Goal: Task Accomplishment & Management: Manage account settings

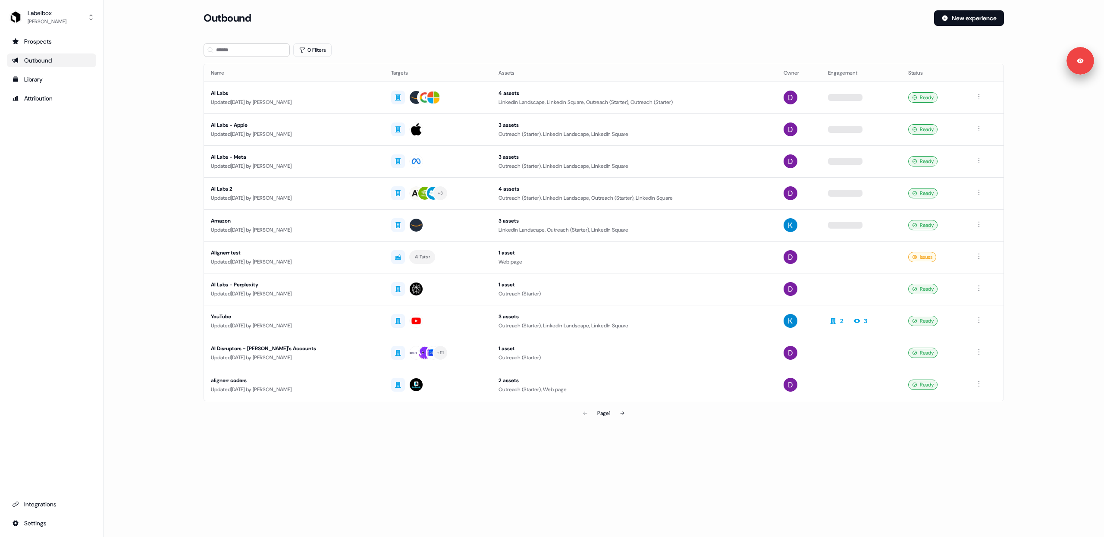
click at [161, 96] on main "Loading... Outbound New experience 0 Filters Name Targets Assets Owner Engageme…" at bounding box center [603, 228] width 1000 height 436
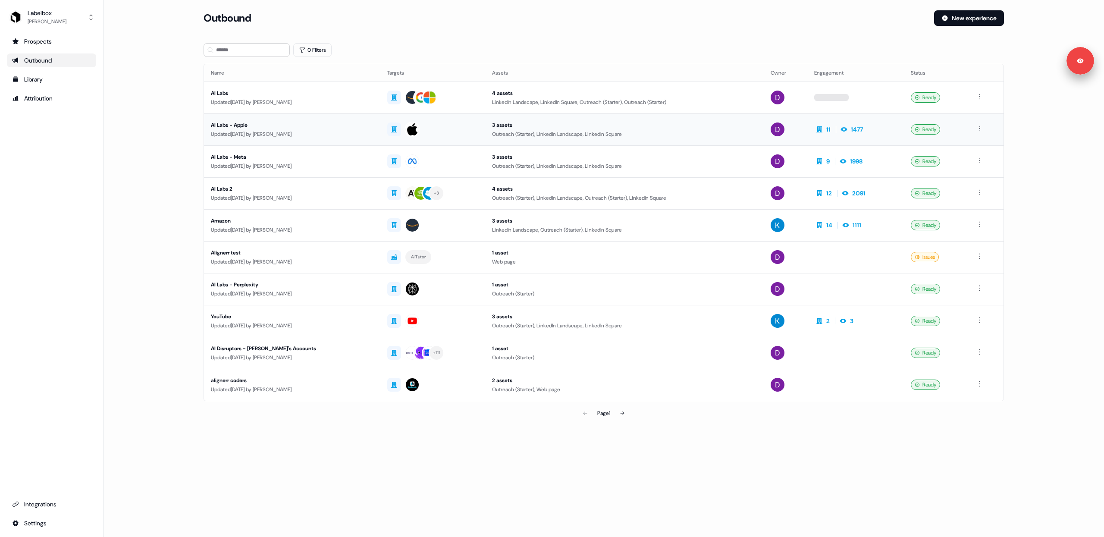
click at [339, 135] on div "Updated [DATE] by [PERSON_NAME]" at bounding box center [292, 134] width 163 height 9
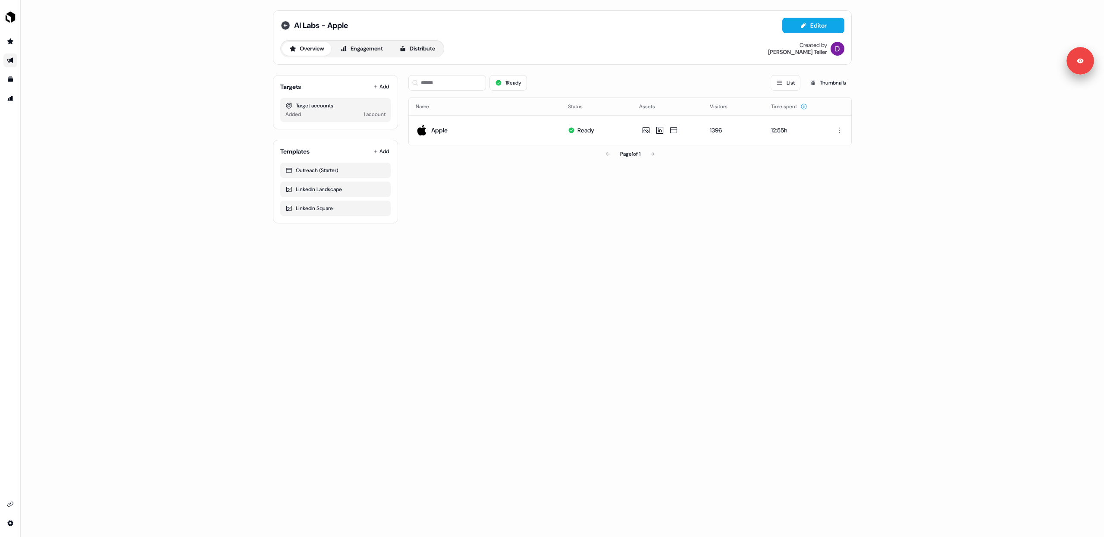
click at [287, 28] on icon at bounding box center [285, 25] width 9 height 9
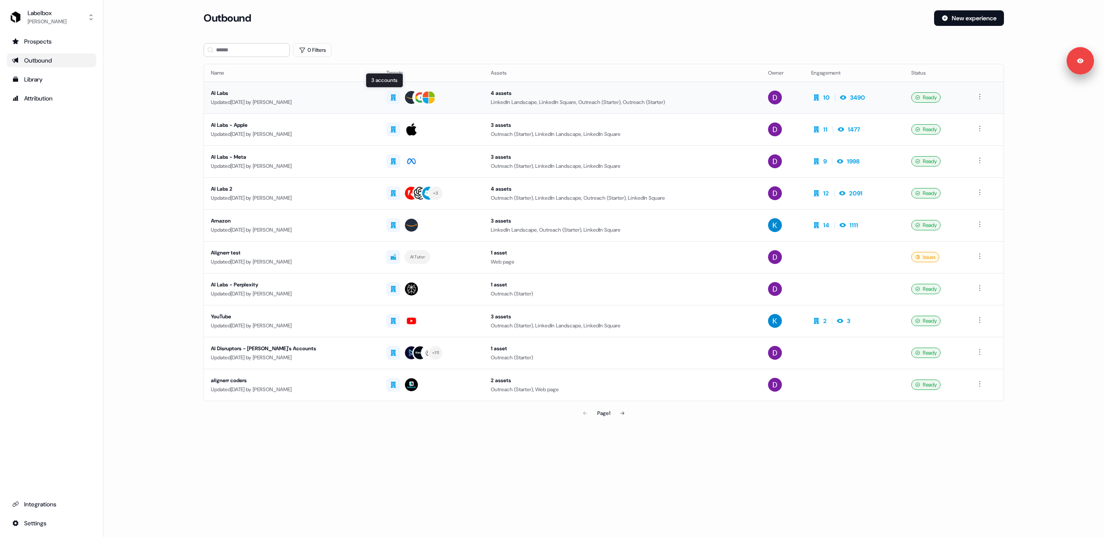
click at [445, 99] on div at bounding box center [431, 98] width 91 height 16
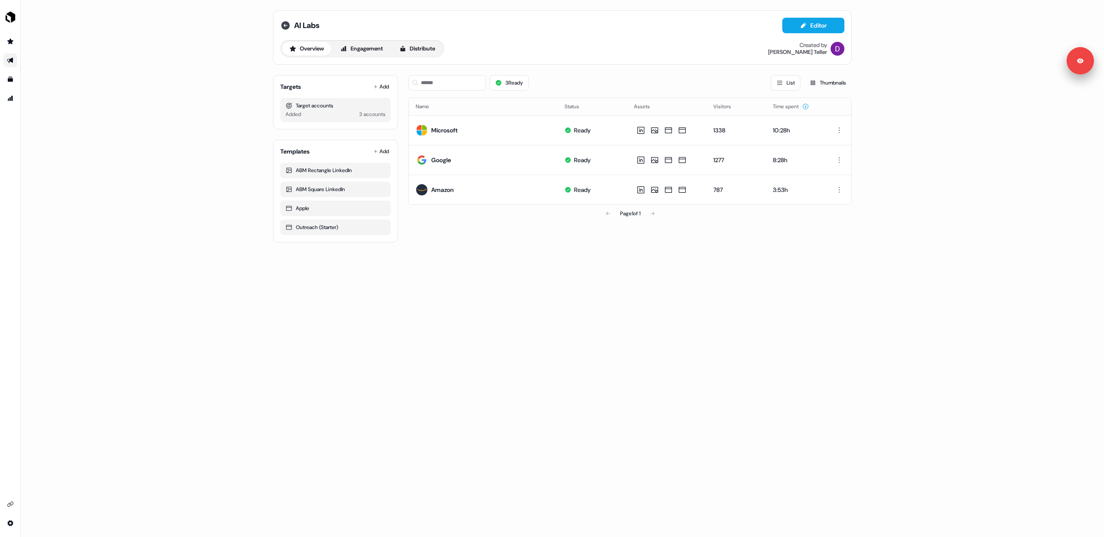
click at [285, 24] on icon at bounding box center [285, 25] width 10 height 10
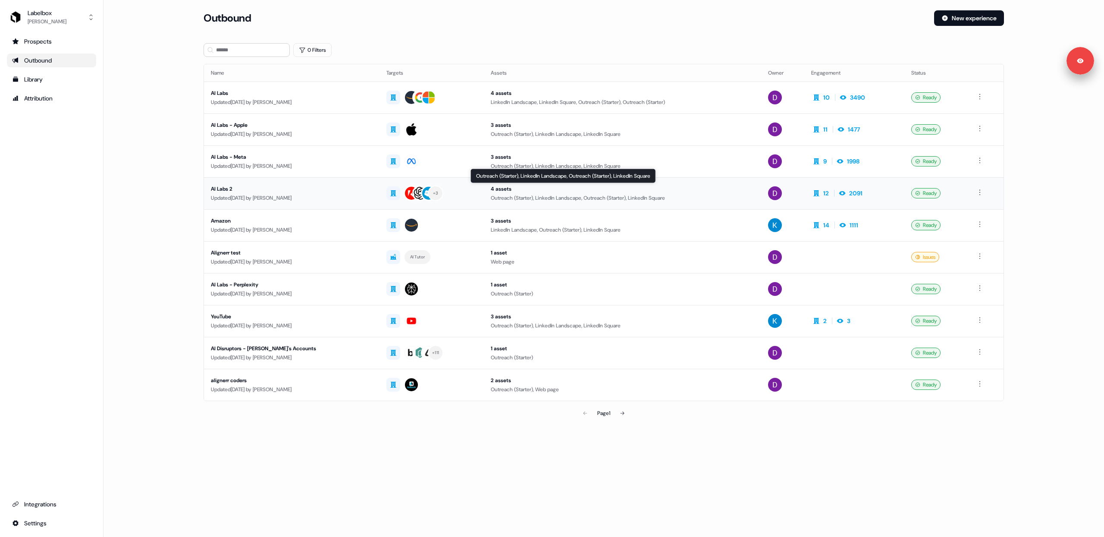
click at [676, 194] on div "Outreach (Starter), LinkedIn Landscape, Outreach (Starter), LinkedIn Square" at bounding box center [622, 198] width 263 height 9
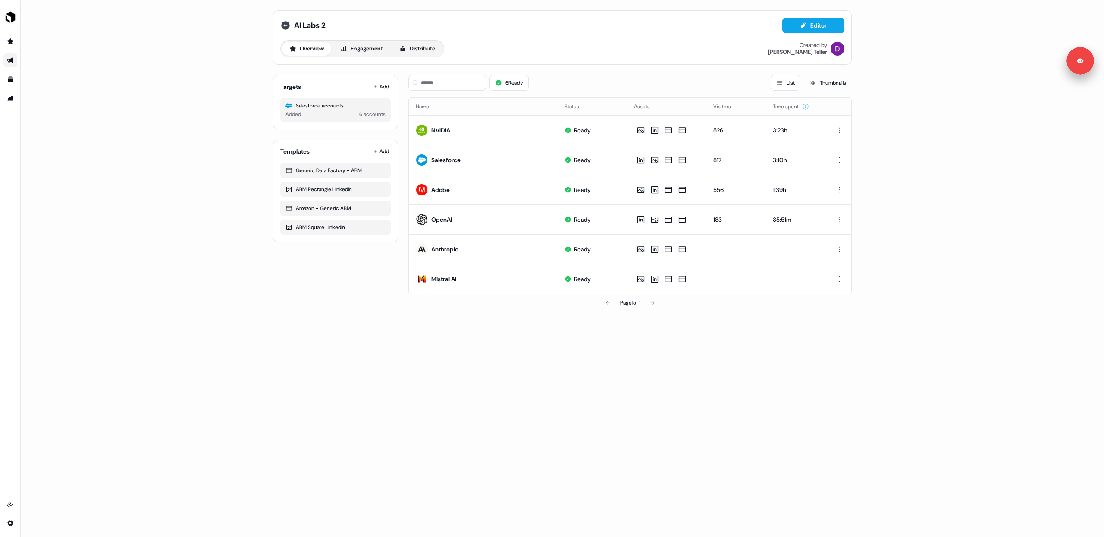
click at [288, 25] on icon at bounding box center [285, 25] width 9 height 9
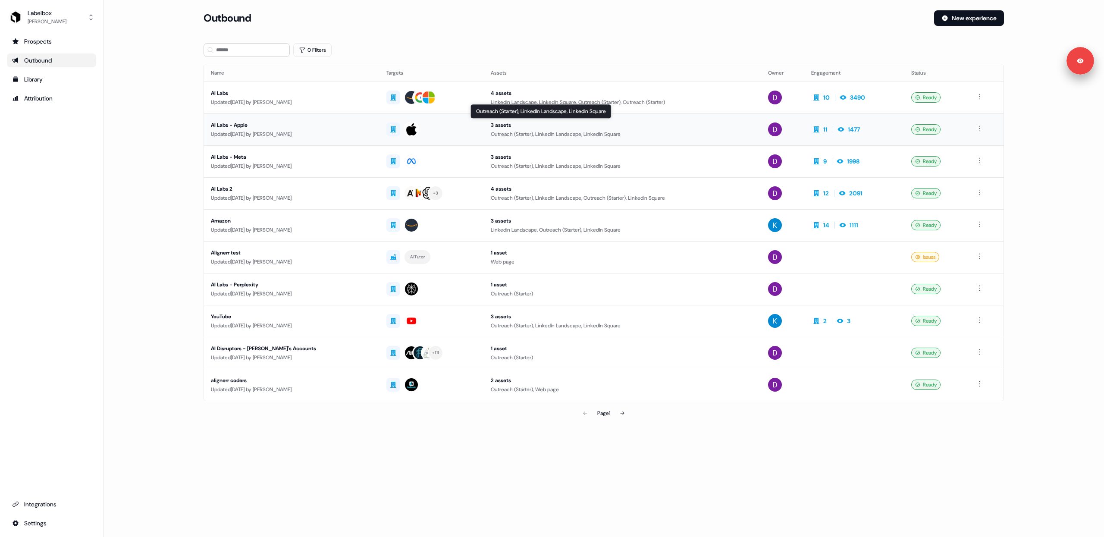
click at [681, 134] on div "Outreach (Starter), LinkedIn Landscape, LinkedIn Square" at bounding box center [622, 134] width 263 height 9
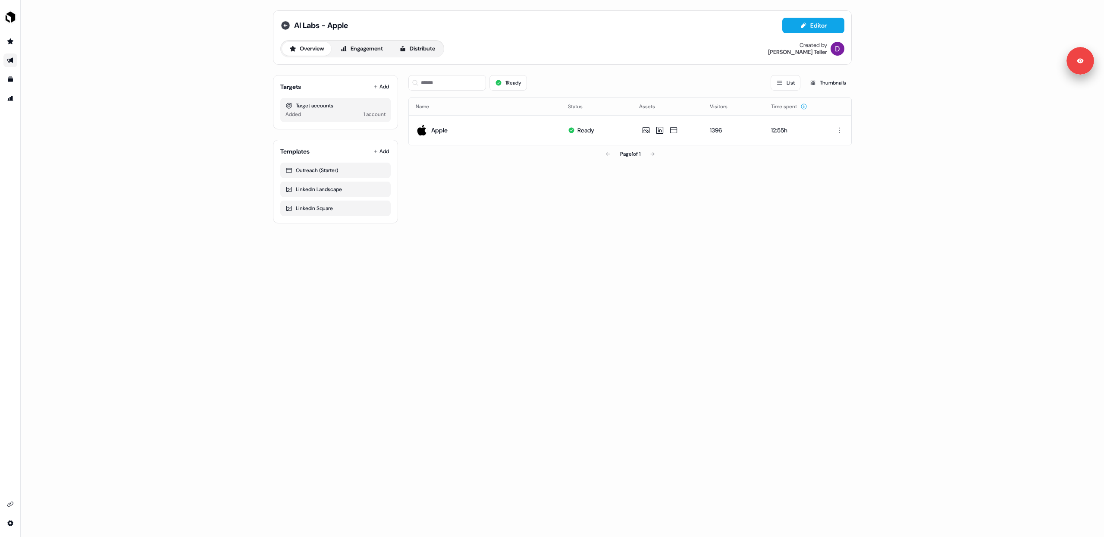
click at [285, 27] on icon at bounding box center [285, 25] width 10 height 10
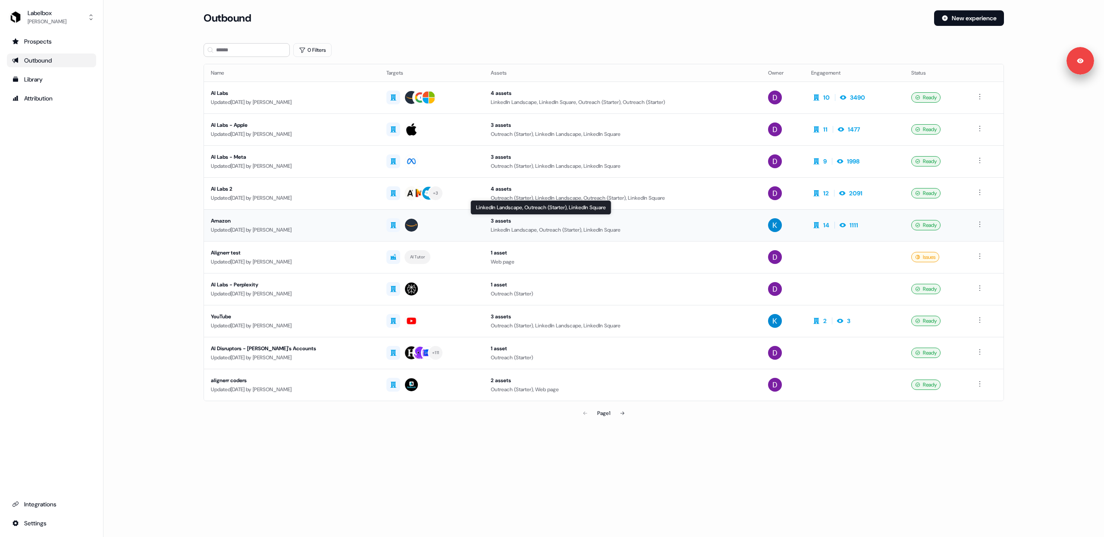
click at [721, 225] on div "3 assets" at bounding box center [622, 220] width 263 height 9
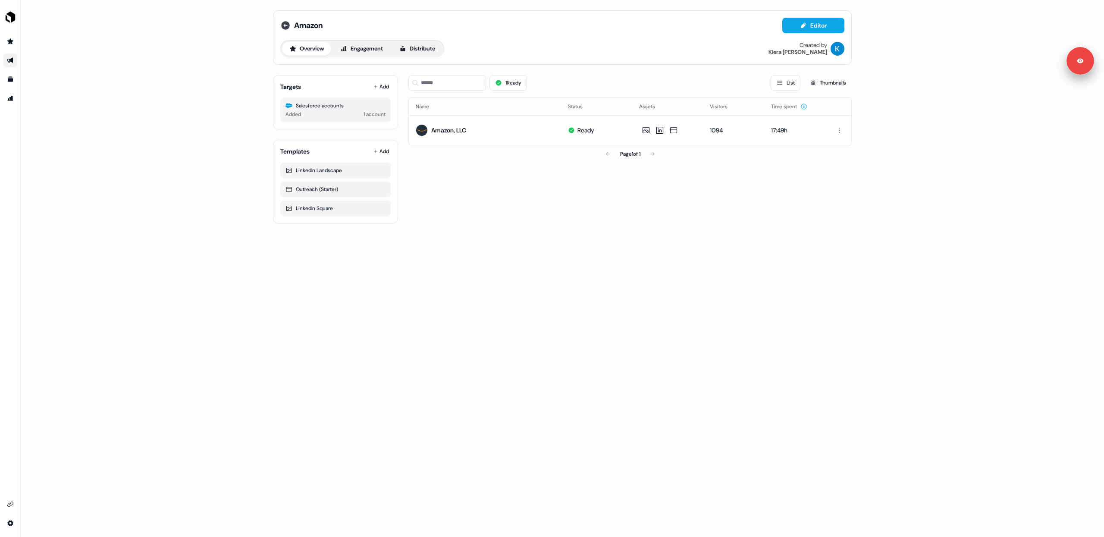
click at [289, 27] on icon at bounding box center [285, 25] width 9 height 9
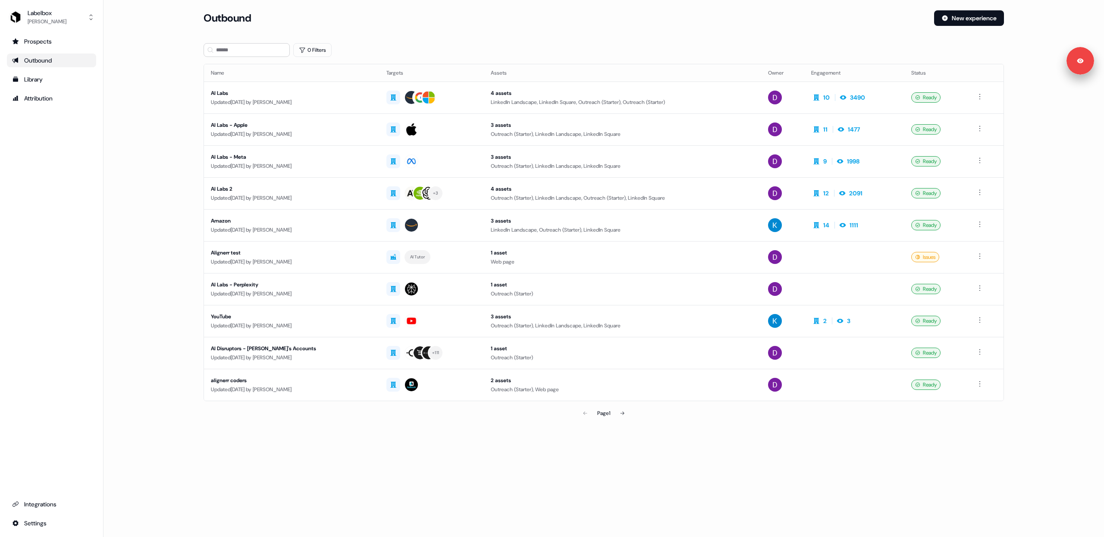
click at [560, 31] on div "Outbound New experience" at bounding box center [604, 23] width 800 height 26
click at [446, 190] on div "+ 3" at bounding box center [431, 193] width 91 height 16
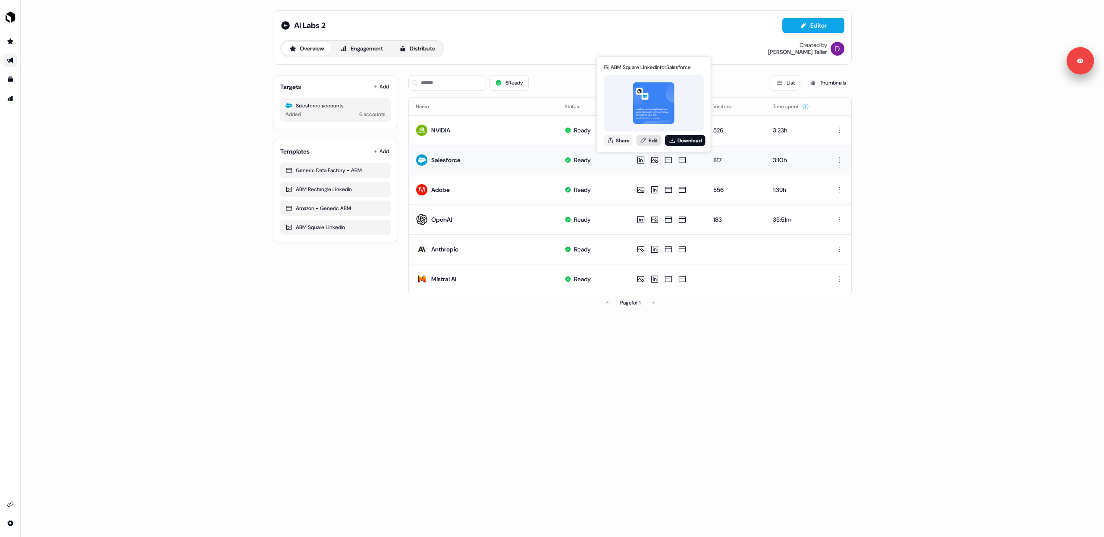
click at [650, 141] on link "Edit" at bounding box center [649, 140] width 25 height 11
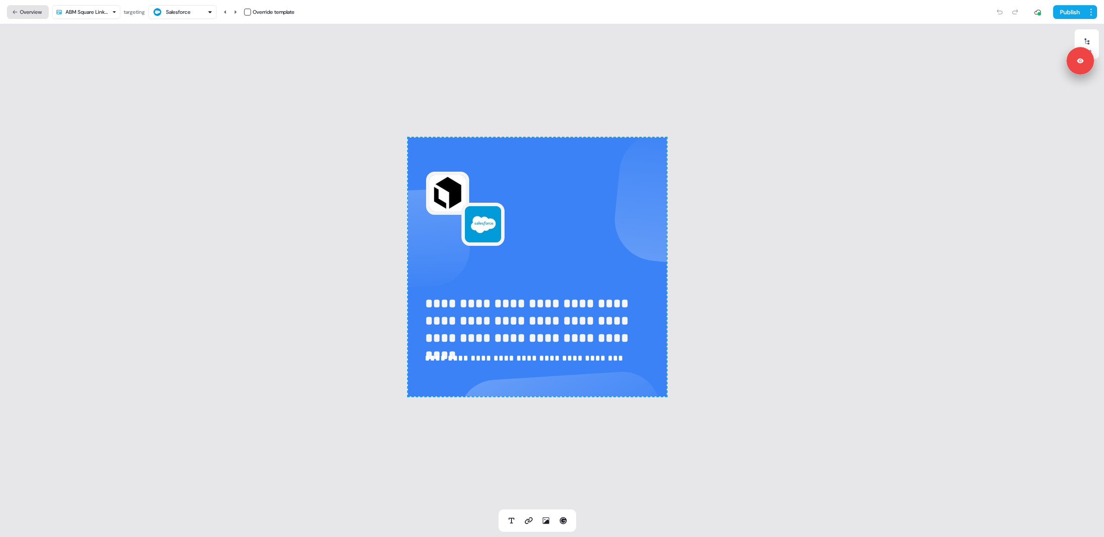
click at [25, 9] on button "Overview" at bounding box center [28, 12] width 42 height 14
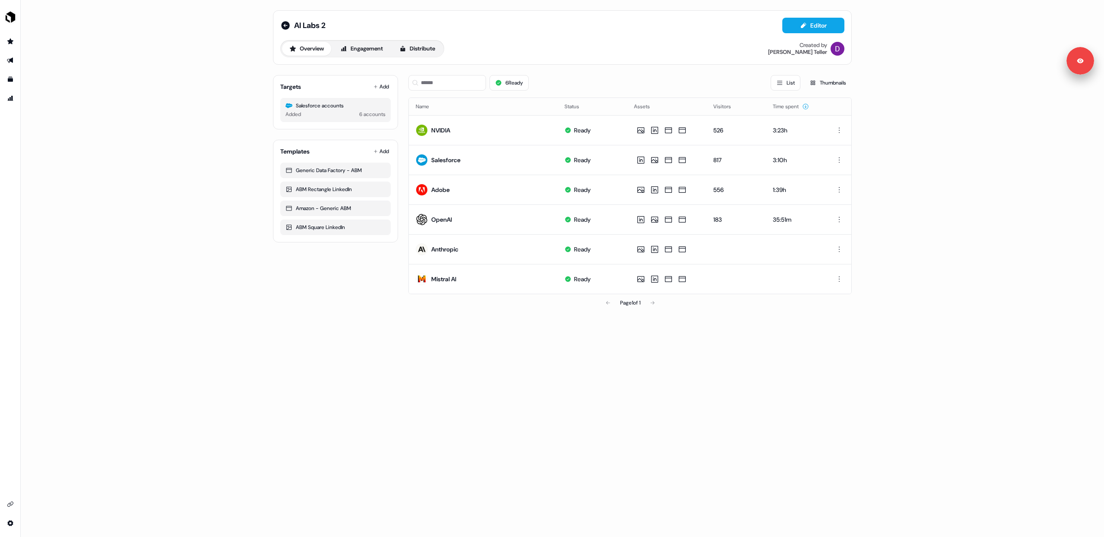
click at [180, 124] on div "AI Labs 2 Editor Overview Engagement Distribute Created by [PERSON_NAME] Target…" at bounding box center [562, 268] width 1083 height 537
